Goal: Information Seeking & Learning: Learn about a topic

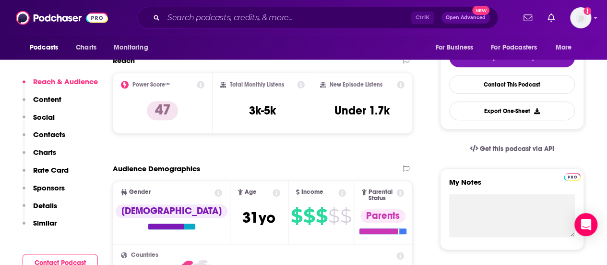
click at [52, 133] on p "Contacts" at bounding box center [49, 134] width 32 height 9
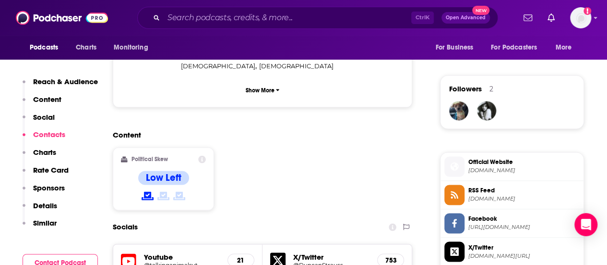
scroll to position [823, 0]
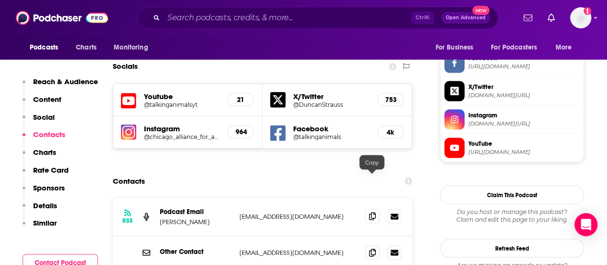
click at [370, 212] on icon at bounding box center [372, 216] width 7 height 8
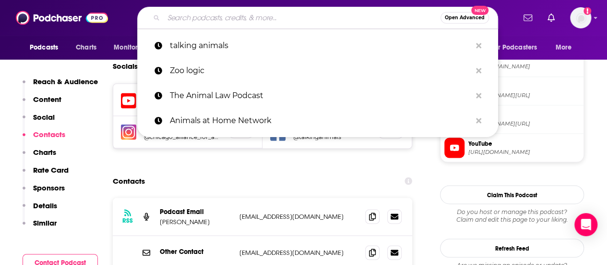
click at [188, 16] on input "Search podcasts, credits, & more..." at bounding box center [302, 17] width 277 height 15
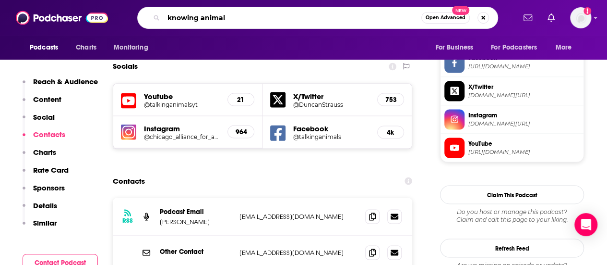
type input "knowing animals"
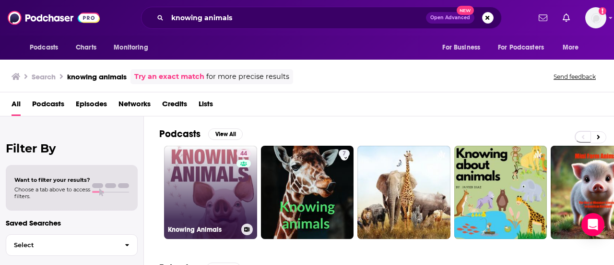
click at [209, 167] on link "44 Knowing Animals" at bounding box center [210, 191] width 93 height 93
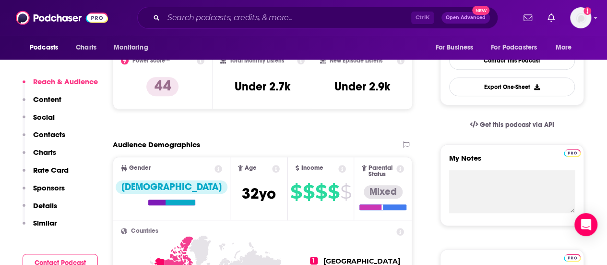
scroll to position [245, 0]
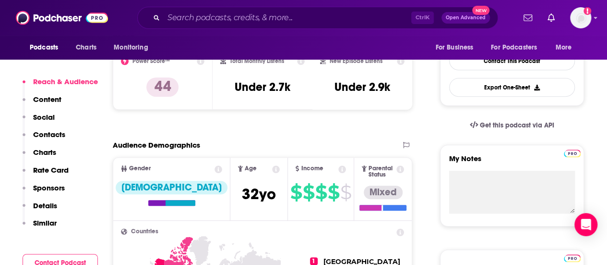
click at [52, 135] on p "Contacts" at bounding box center [49, 134] width 32 height 9
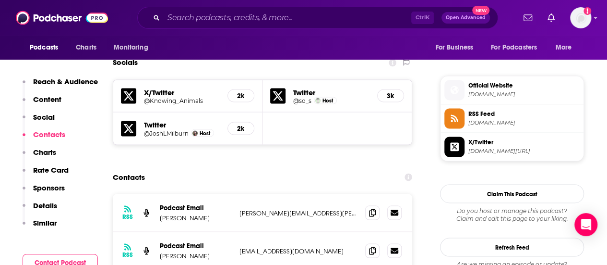
scroll to position [828, 0]
click at [373, 207] on icon at bounding box center [372, 211] width 7 height 8
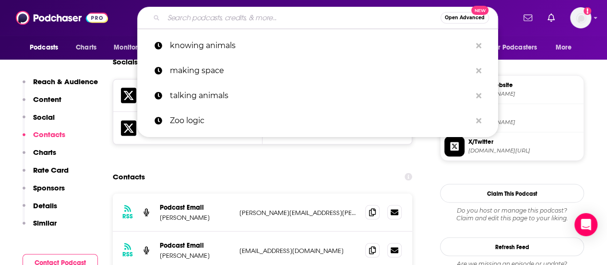
click at [245, 21] on input "Search podcasts, credits, & more..." at bounding box center [302, 17] width 277 height 15
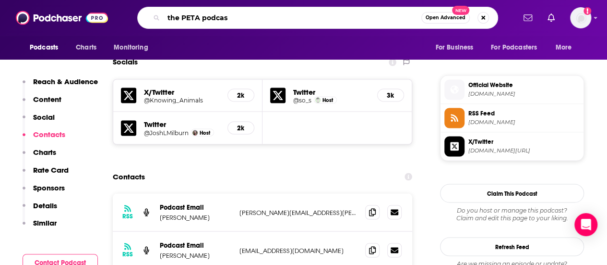
type input "the PETA podcast"
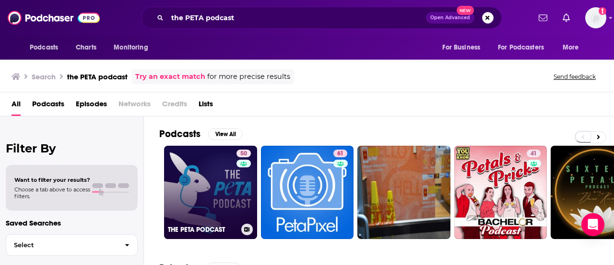
click at [185, 185] on link "50 THE PETA PODCAST" at bounding box center [210, 191] width 93 height 93
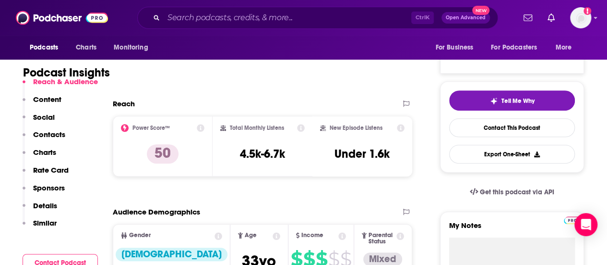
scroll to position [168, 0]
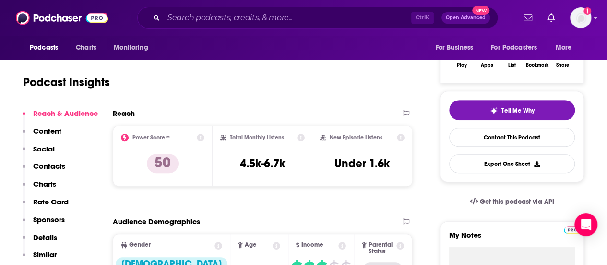
click at [51, 164] on p "Contacts" at bounding box center [49, 165] width 32 height 9
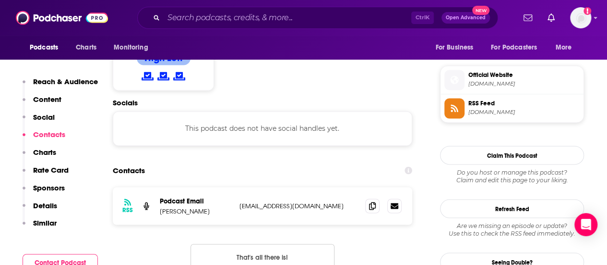
scroll to position [761, 0]
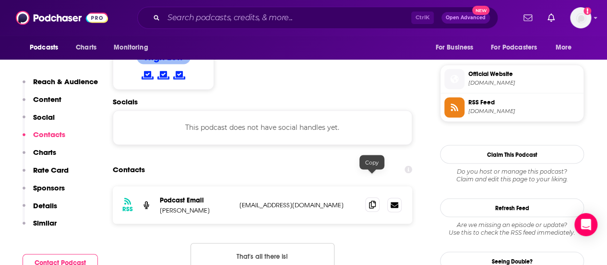
click at [368, 197] on span at bounding box center [372, 204] width 14 height 14
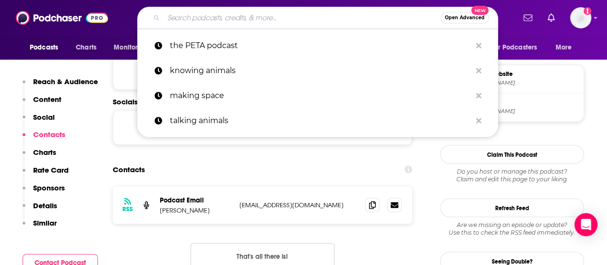
click at [269, 17] on input "Search podcasts, credits, & more..." at bounding box center [302, 17] width 277 height 15
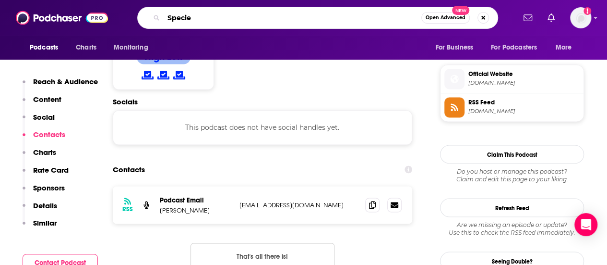
type input "Species"
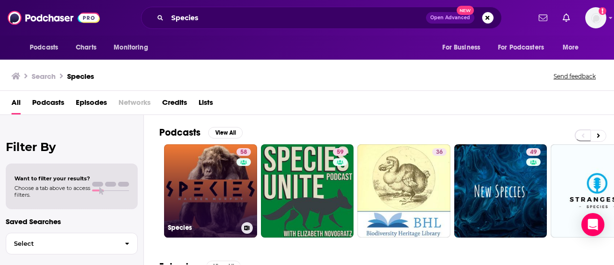
click at [210, 167] on link "58 Species" at bounding box center [210, 190] width 93 height 93
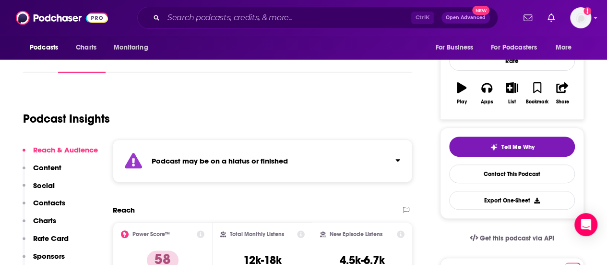
scroll to position [132, 0]
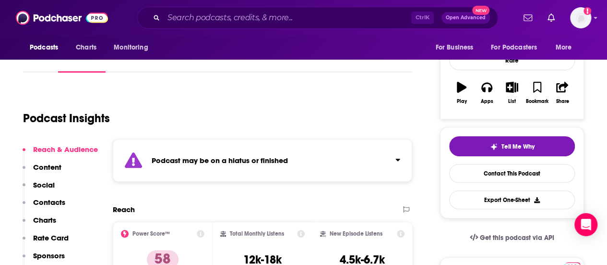
click at [315, 153] on div "Podcast may be on a hiatus or finished" at bounding box center [263, 160] width 300 height 43
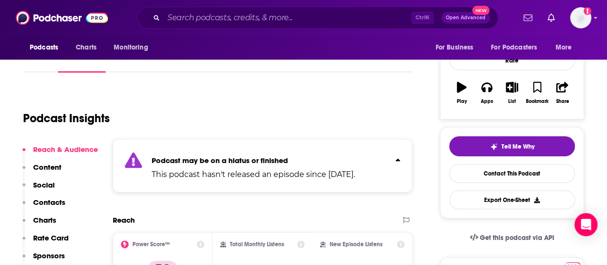
click at [315, 153] on div "Podcast may be on a hiatus or finished This podcast hasn't released an episode …" at bounding box center [254, 165] width 204 height 29
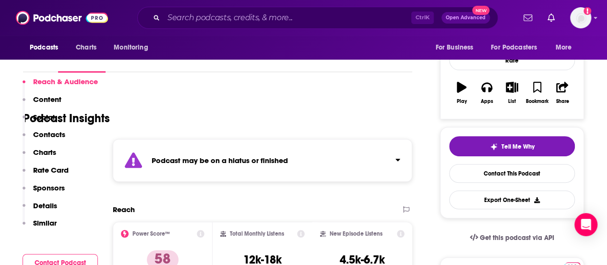
scroll to position [266, 0]
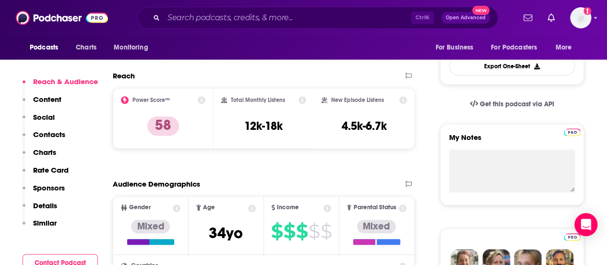
click at [42, 132] on p "Contacts" at bounding box center [49, 134] width 32 height 9
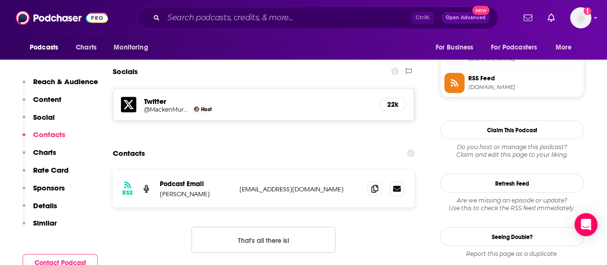
scroll to position [863, 0]
click at [373, 183] on icon at bounding box center [375, 187] width 7 height 8
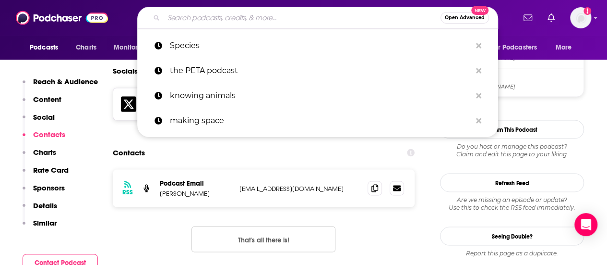
click at [292, 18] on input "Search podcasts, credits, & more..." at bounding box center [302, 17] width 277 height 15
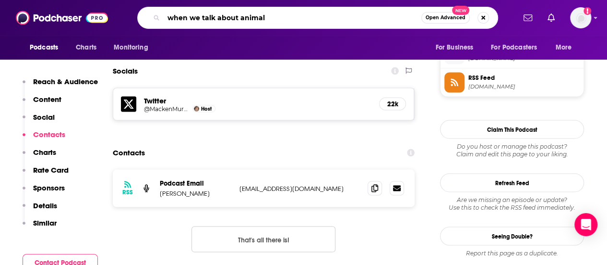
type input "when we talk about animals"
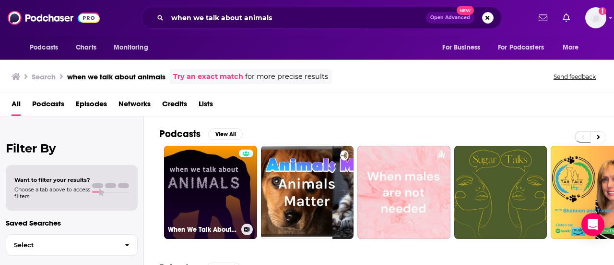
click at [202, 199] on link "When We Talk About Animals" at bounding box center [210, 191] width 93 height 93
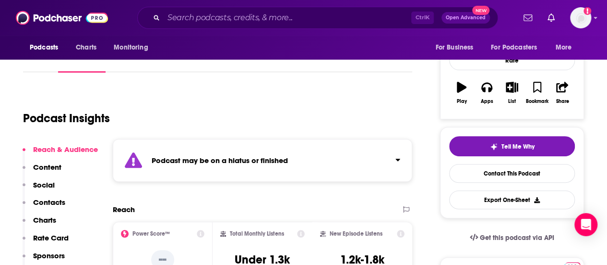
scroll to position [132, 0]
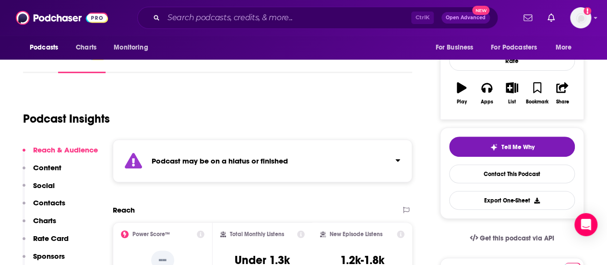
click at [221, 171] on div "Podcast may be on a hiatus or finished" at bounding box center [263, 160] width 300 height 43
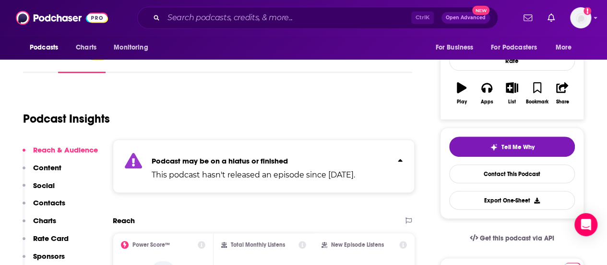
click at [221, 171] on p "This podcast hasn't released an episode since [DATE]." at bounding box center [254, 175] width 204 height 12
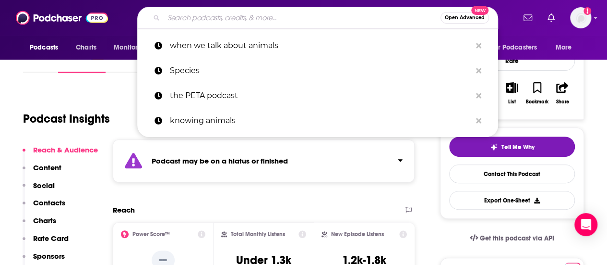
click at [209, 16] on input "Search podcasts, credits, & more..." at bounding box center [302, 17] width 277 height 15
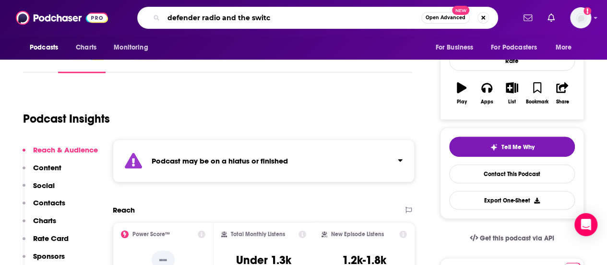
type input "defender radio and the switch"
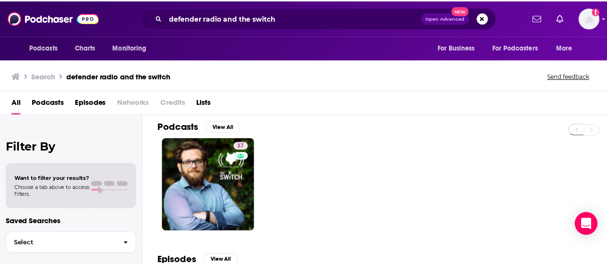
scroll to position [6, 0]
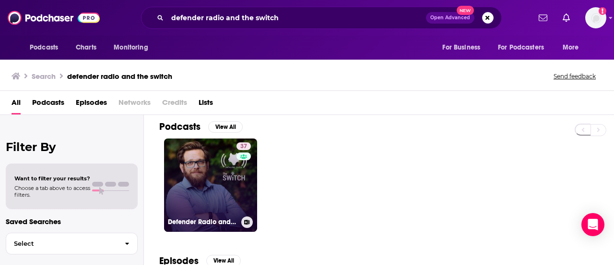
click at [234, 175] on link "37 Defender Radio and The Switch" at bounding box center [210, 184] width 93 height 93
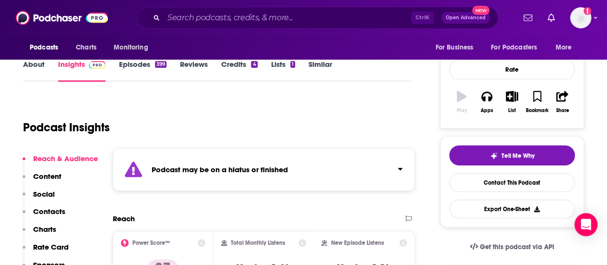
scroll to position [124, 0]
click at [234, 175] on div "Podcast may be on a hiatus or finished" at bounding box center [264, 168] width 302 height 43
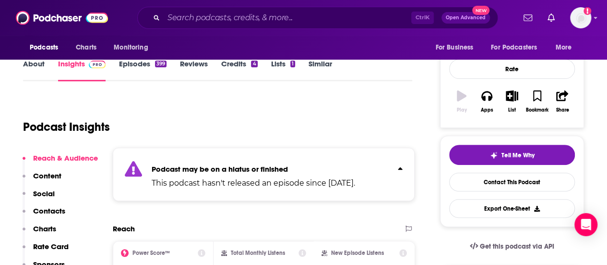
click at [234, 175] on div "Podcast may be on a hiatus or finished This podcast hasn't released an episode …" at bounding box center [254, 173] width 204 height 29
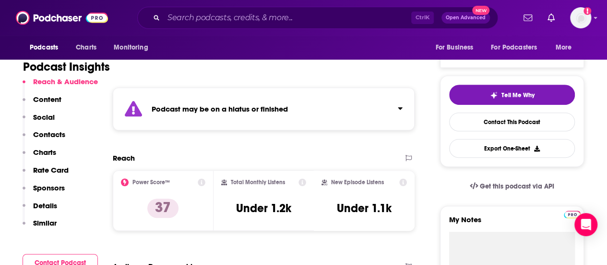
scroll to position [185, 0]
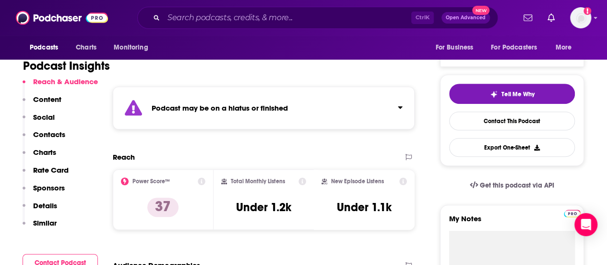
click at [52, 126] on button "Social" at bounding box center [39, 121] width 32 height 18
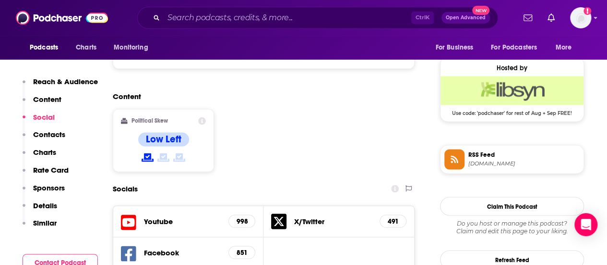
scroll to position [769, 0]
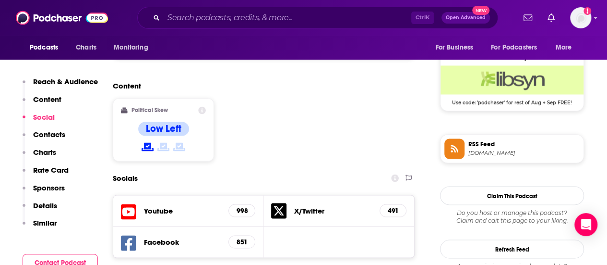
click at [59, 132] on p "Contacts" at bounding box center [49, 134] width 32 height 9
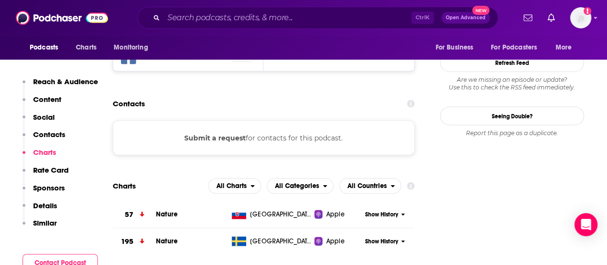
scroll to position [954, 0]
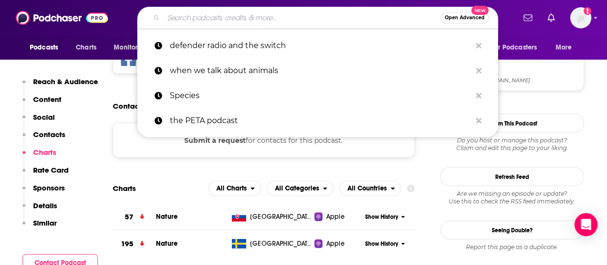
click at [221, 18] on input "Search podcasts, credits, & more..." at bounding box center [302, 17] width 277 height 15
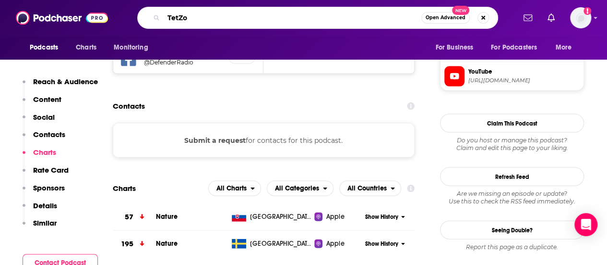
type input "TetZoo"
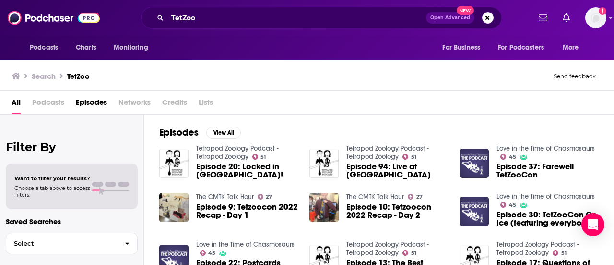
click at [307, 115] on div "Episodes View All Tetrapod Zoology Podcast - Tetrapod Zoology 51 Episode 20: Lo…" at bounding box center [379, 202] width 470 height 175
click at [250, 19] on input "TetZoo" at bounding box center [297, 17] width 259 height 15
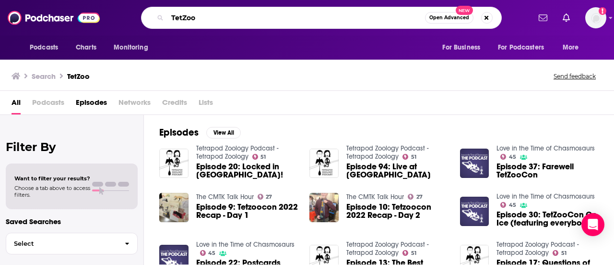
click at [250, 19] on input "TetZoo" at bounding box center [297, 17] width 258 height 15
type input "the wild times"
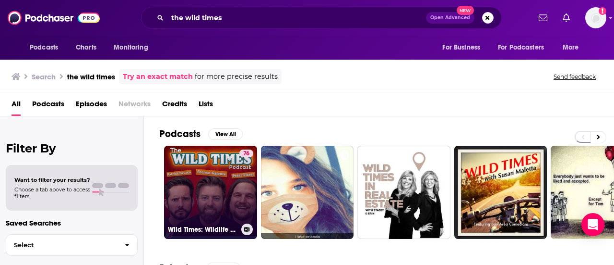
click at [217, 162] on link "76 Wild Times: Wildlife Education" at bounding box center [210, 191] width 93 height 93
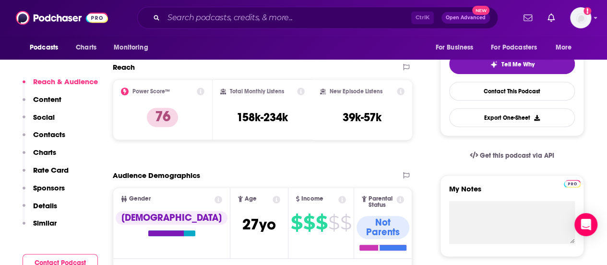
scroll to position [216, 0]
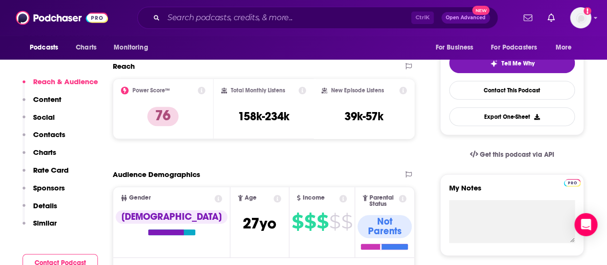
click at [47, 135] on p "Contacts" at bounding box center [49, 134] width 32 height 9
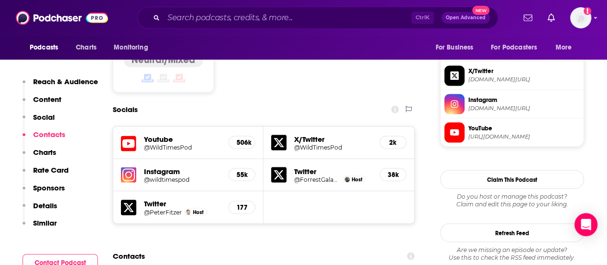
scroll to position [858, 0]
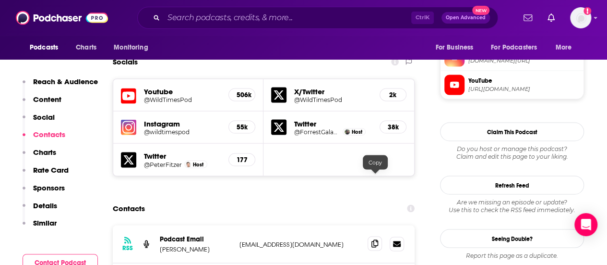
click at [377, 239] on icon at bounding box center [375, 243] width 7 height 8
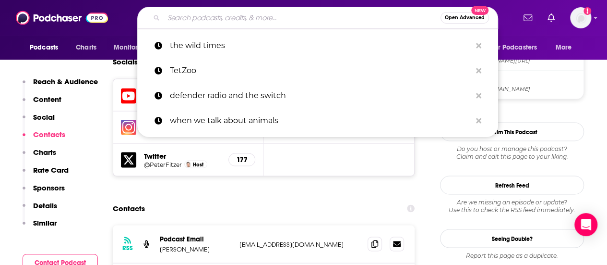
click at [208, 21] on input "Search podcasts, credits, & more..." at bounding box center [302, 17] width 277 height 15
paste input "Zoology Ramblings and Relax"
type input "Zoology Ramblings and Relax"
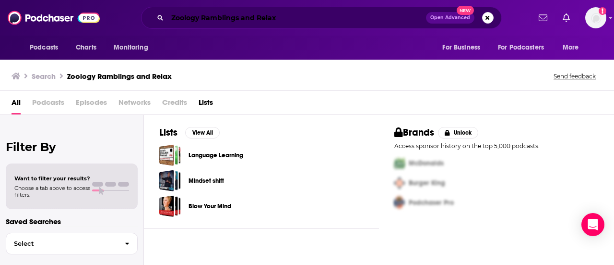
click at [234, 24] on input "Zoology Ramblings and Relax" at bounding box center [297, 17] width 259 height 15
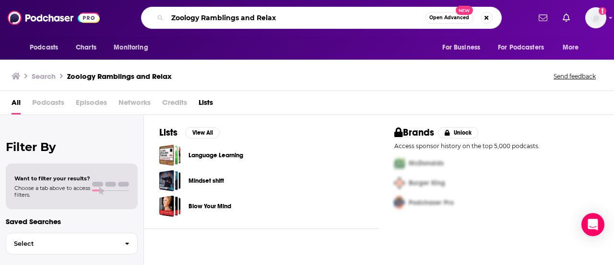
click at [234, 24] on input "Zoology Ramblings and Relax" at bounding box center [297, 17] width 258 height 15
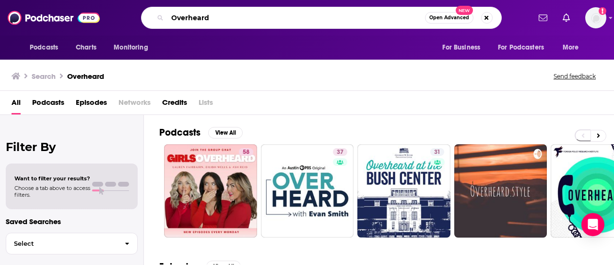
click at [227, 16] on input "Overheard" at bounding box center [297, 17] width 258 height 15
type input "Overheard National Geographic"
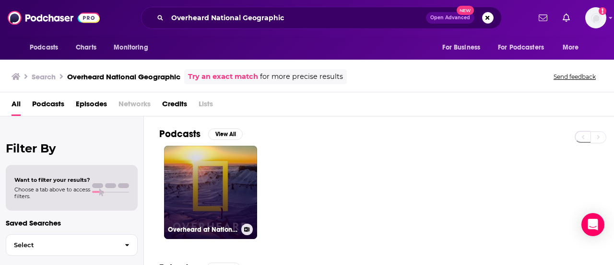
click at [231, 177] on link "Overheard at National Geographic" at bounding box center [210, 191] width 93 height 93
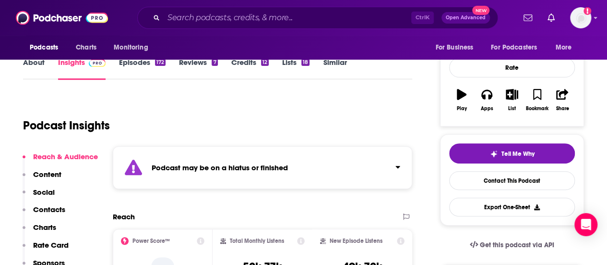
scroll to position [126, 0]
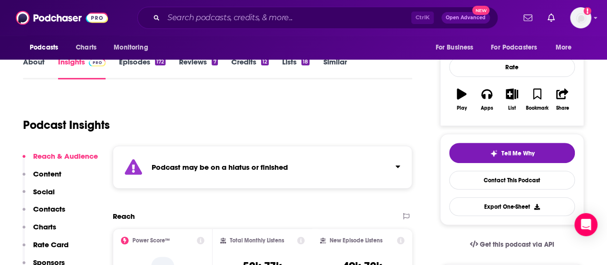
click at [231, 177] on div "Podcast may be on a hiatus or finished" at bounding box center [263, 166] width 300 height 43
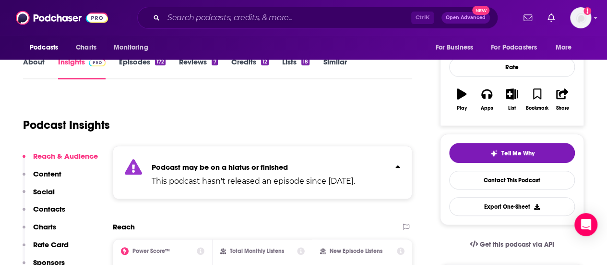
click at [231, 177] on p "This podcast hasn't released an episode since [DATE]." at bounding box center [254, 181] width 204 height 12
